Goal: Task Accomplishment & Management: Manage account settings

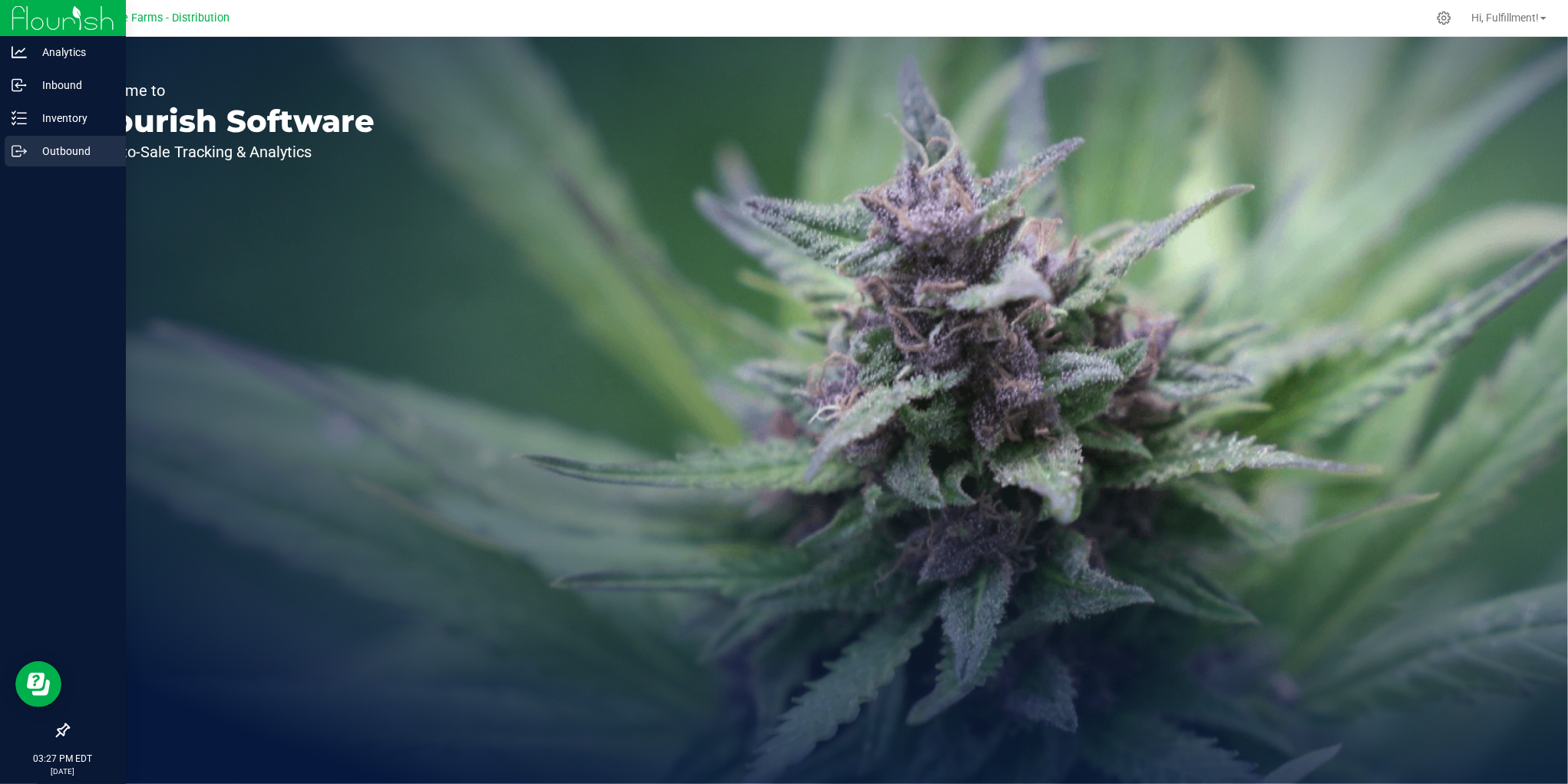
click at [69, 147] on p "Outbound" at bounding box center [73, 151] width 92 height 18
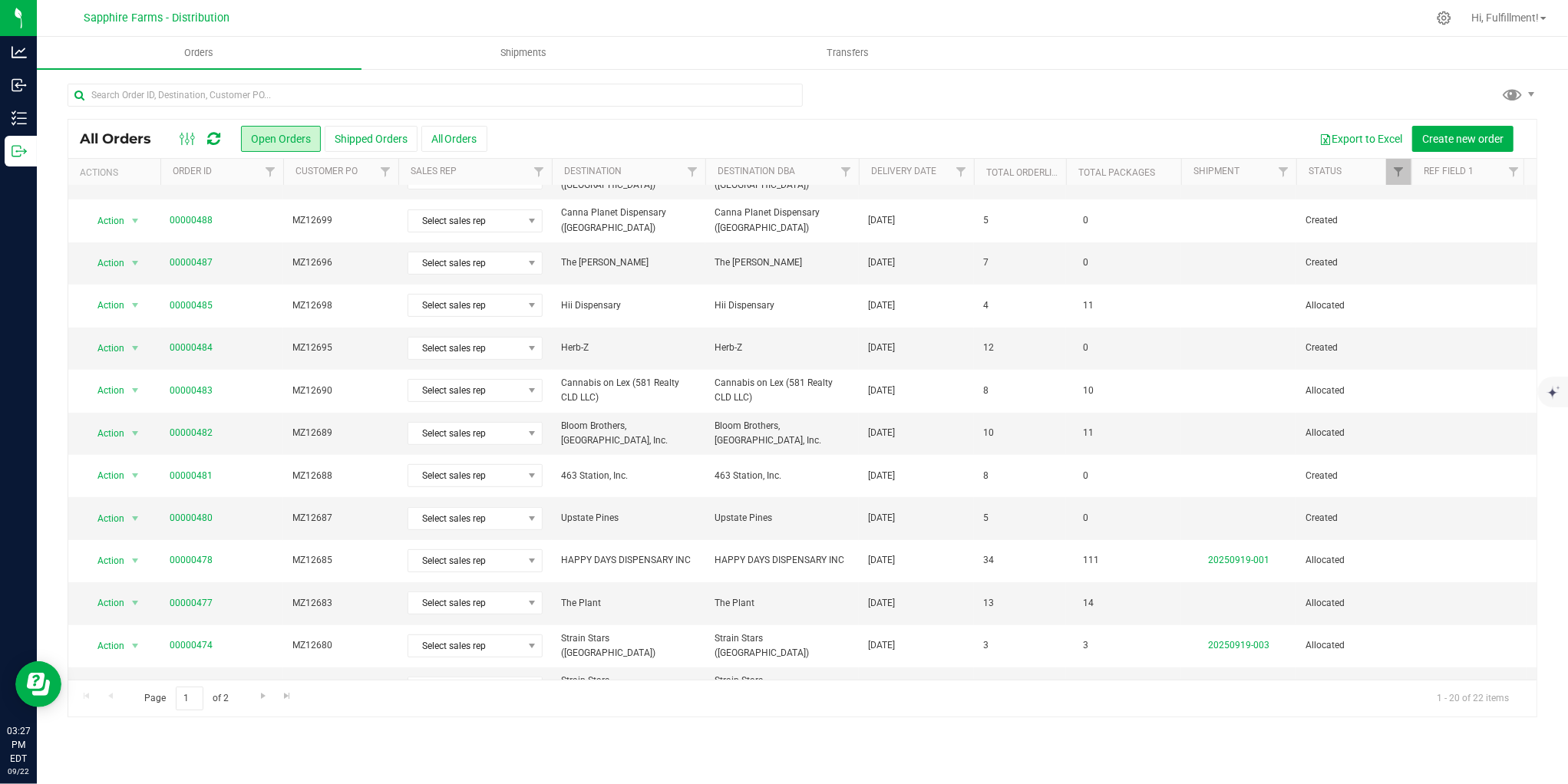
scroll to position [369, 0]
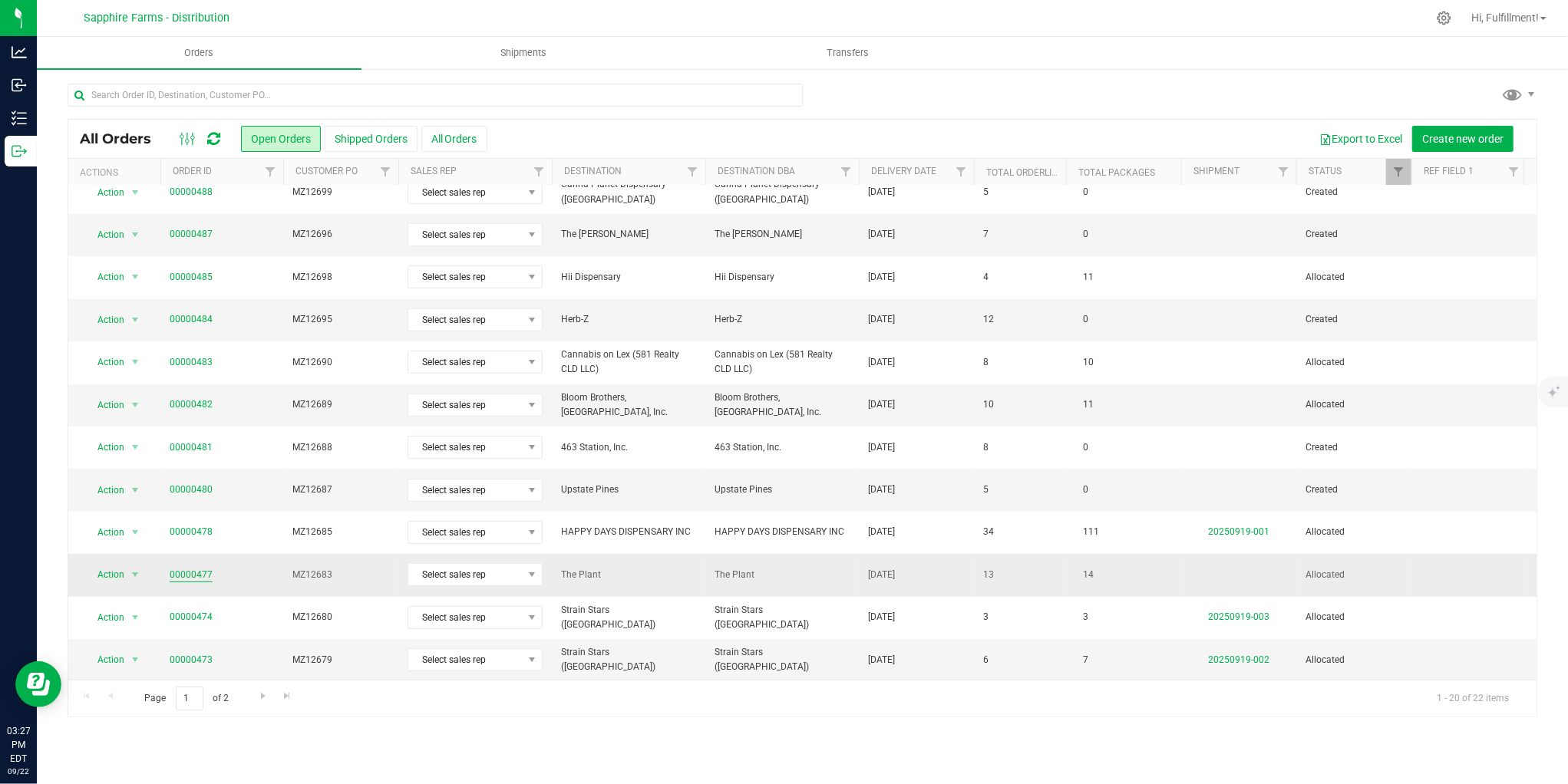
click at [179, 568] on link "00000477" at bounding box center [191, 575] width 43 height 15
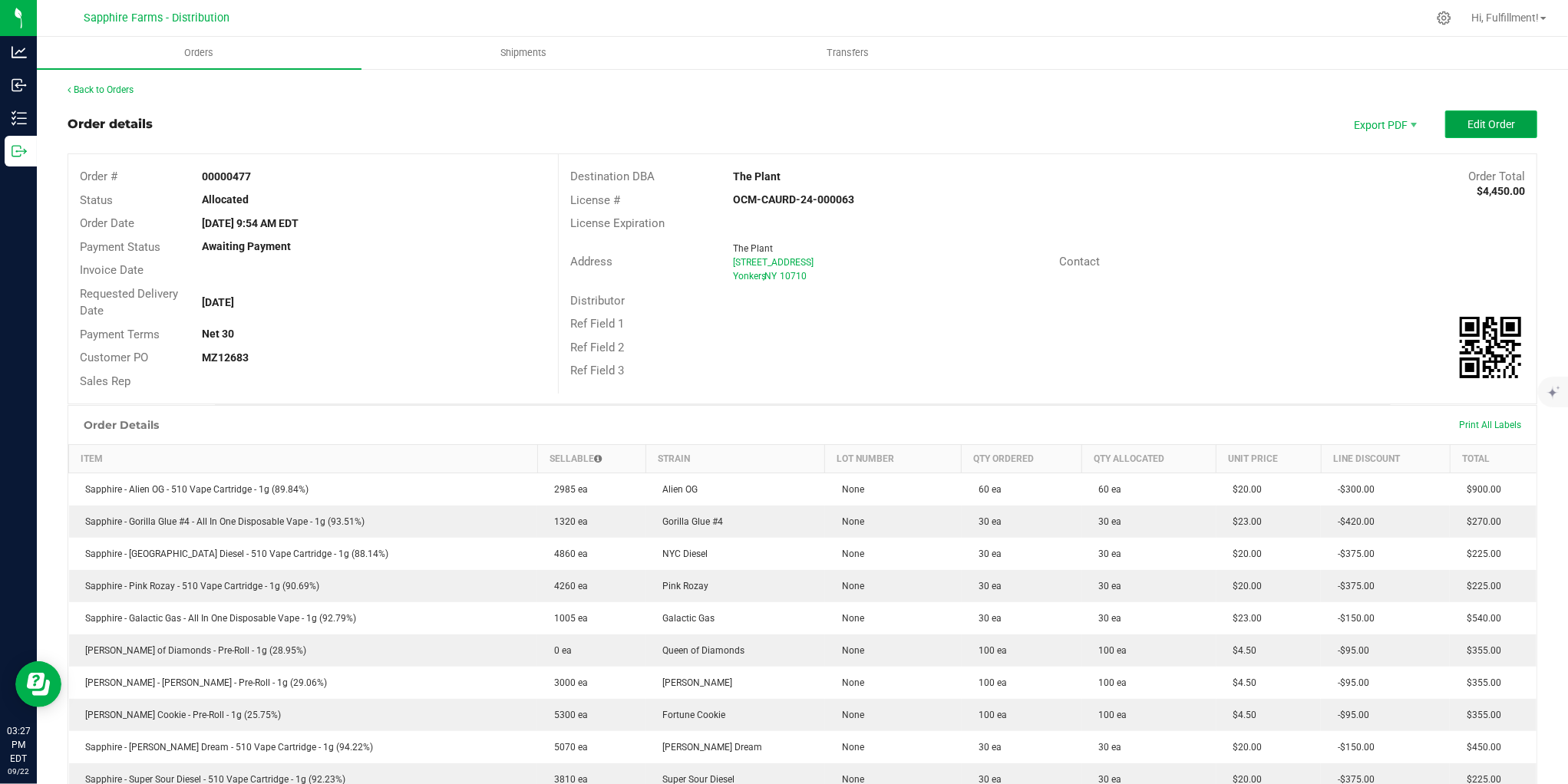
click at [1485, 124] on span "Edit Order" at bounding box center [1491, 124] width 48 height 12
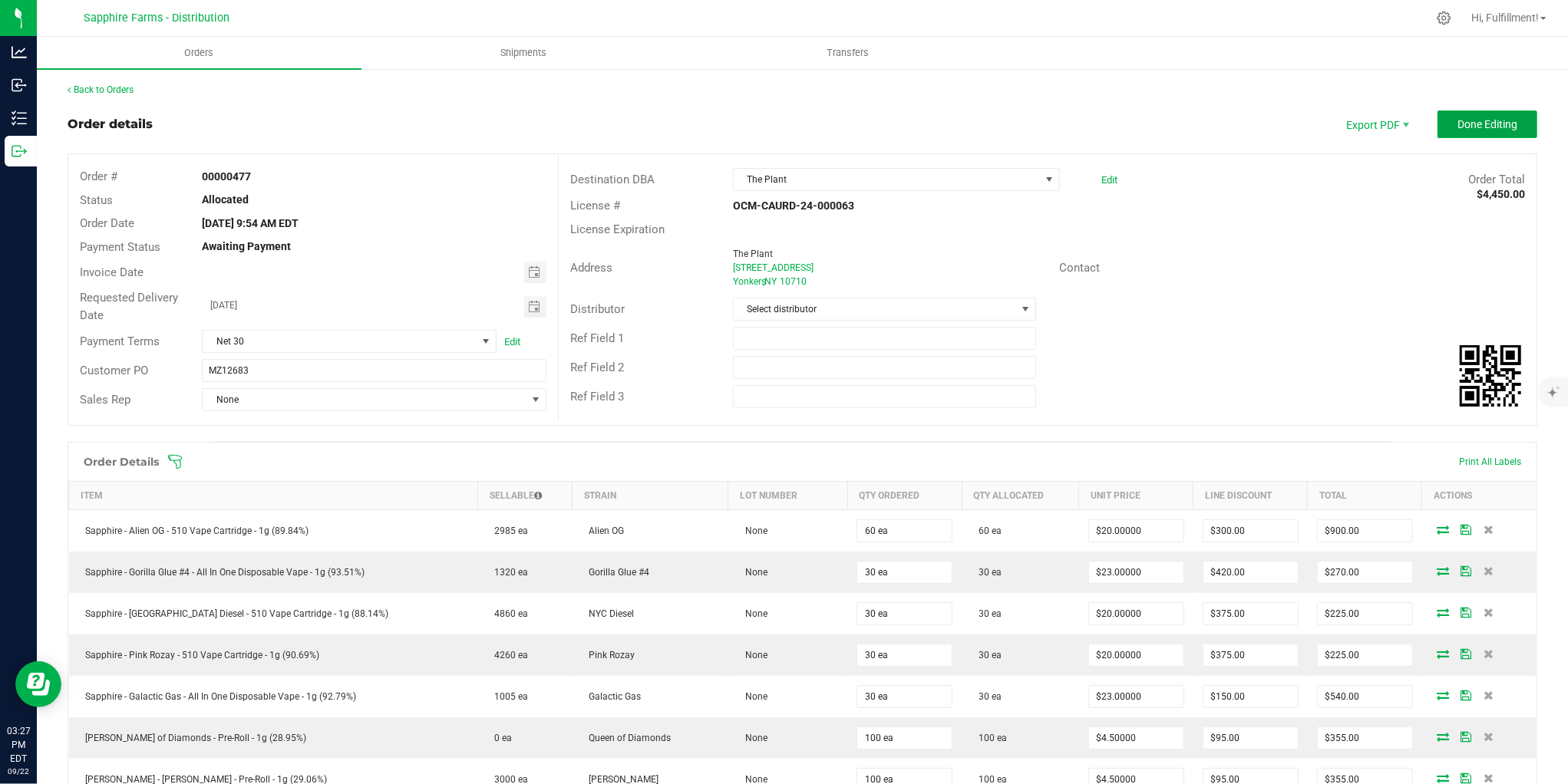
click at [1482, 127] on span "Done Editing" at bounding box center [1487, 124] width 60 height 12
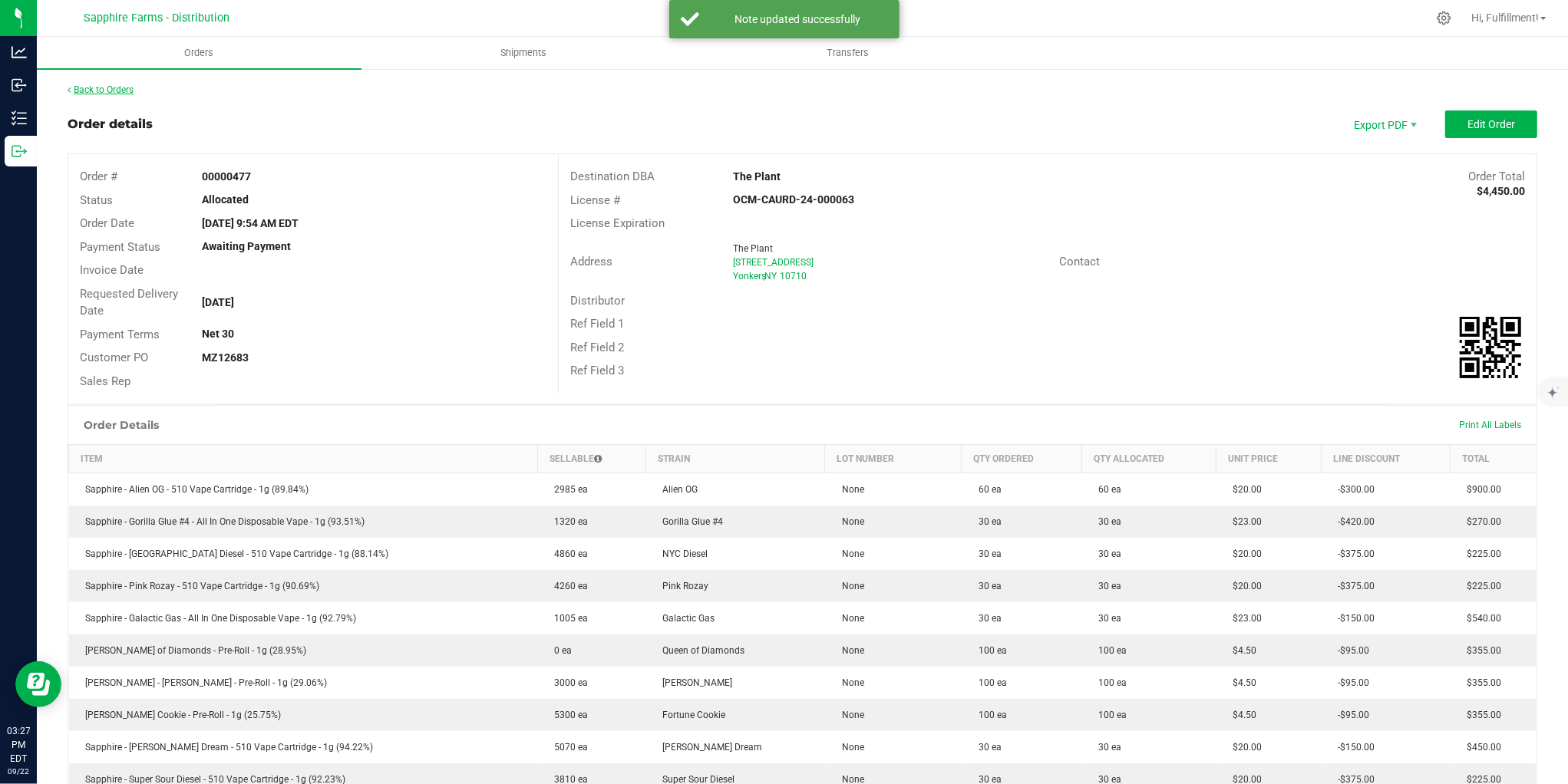
click at [124, 93] on link "Back to Orders" at bounding box center [101, 89] width 66 height 11
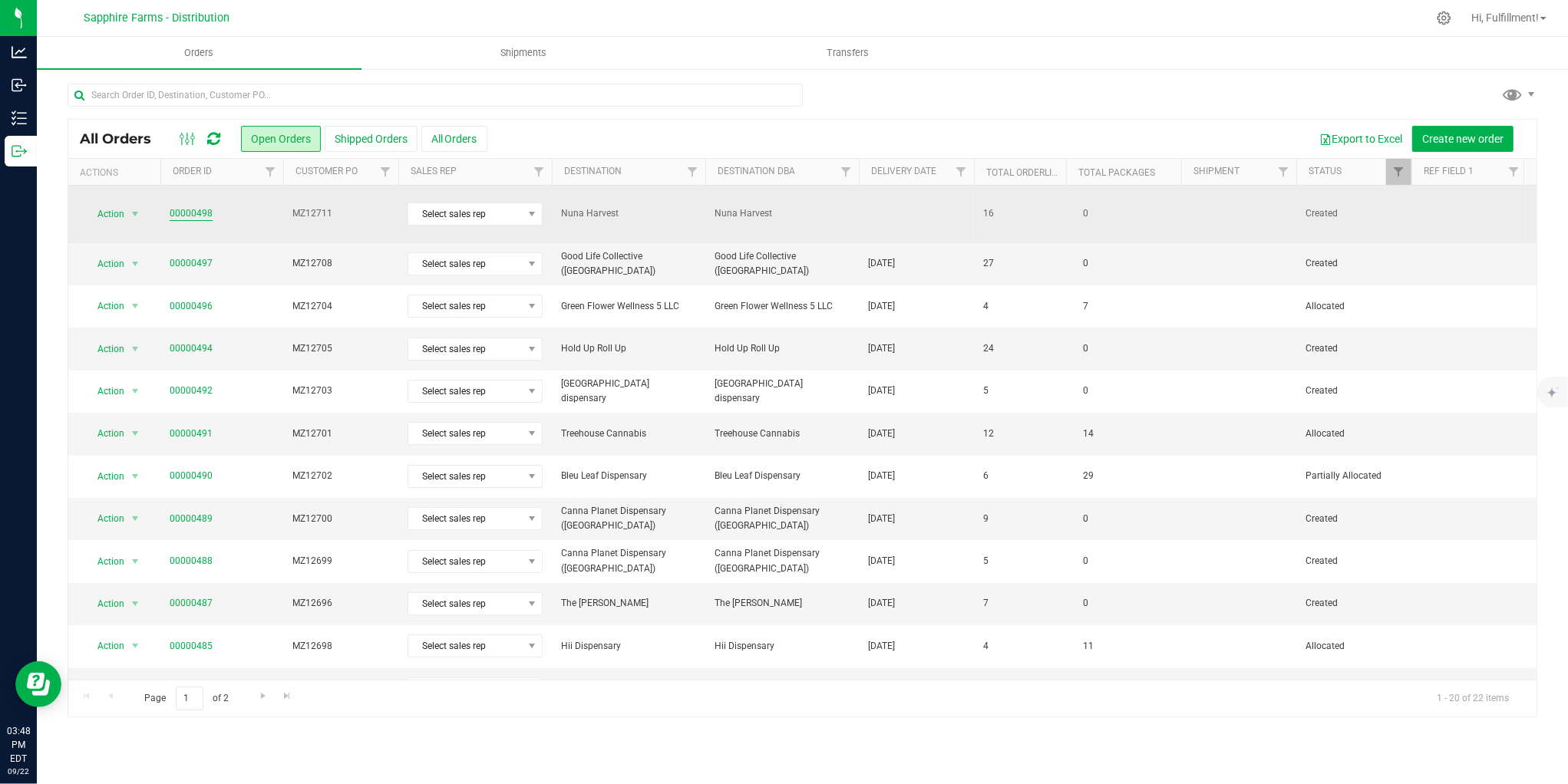
click at [193, 206] on link "00000498" at bounding box center [191, 214] width 43 height 15
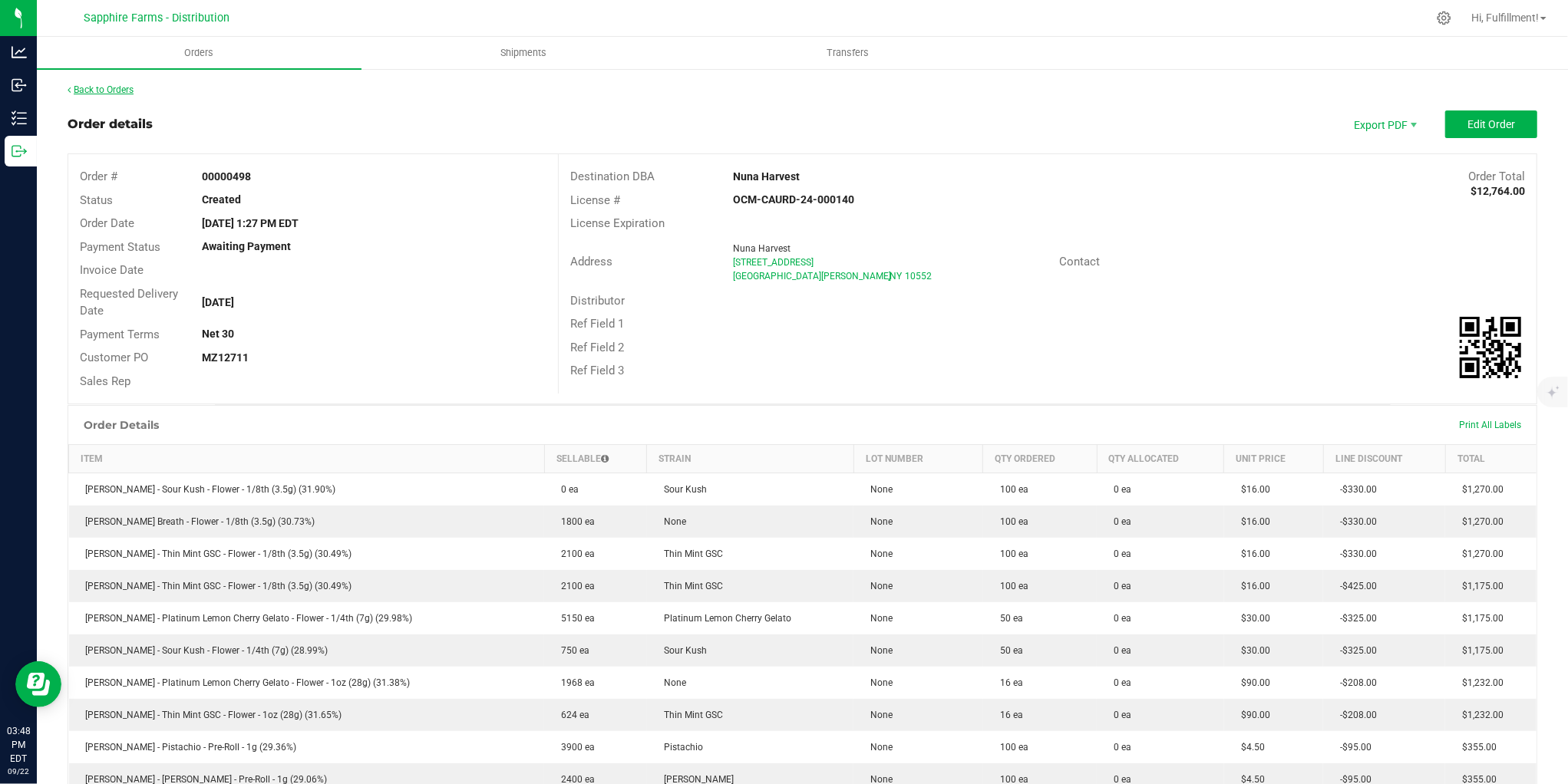
click at [120, 86] on link "Back to Orders" at bounding box center [101, 89] width 66 height 11
